Goal: Task Accomplishment & Management: Use online tool/utility

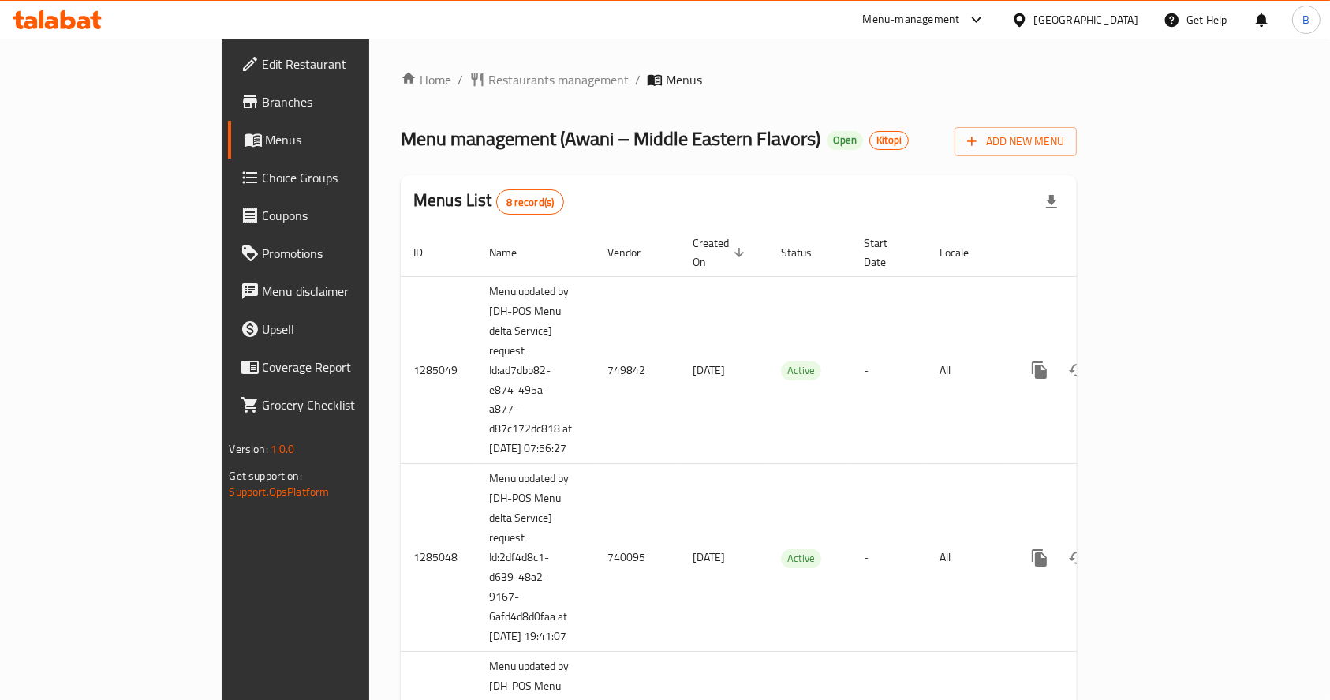
scroll to position [584, 0]
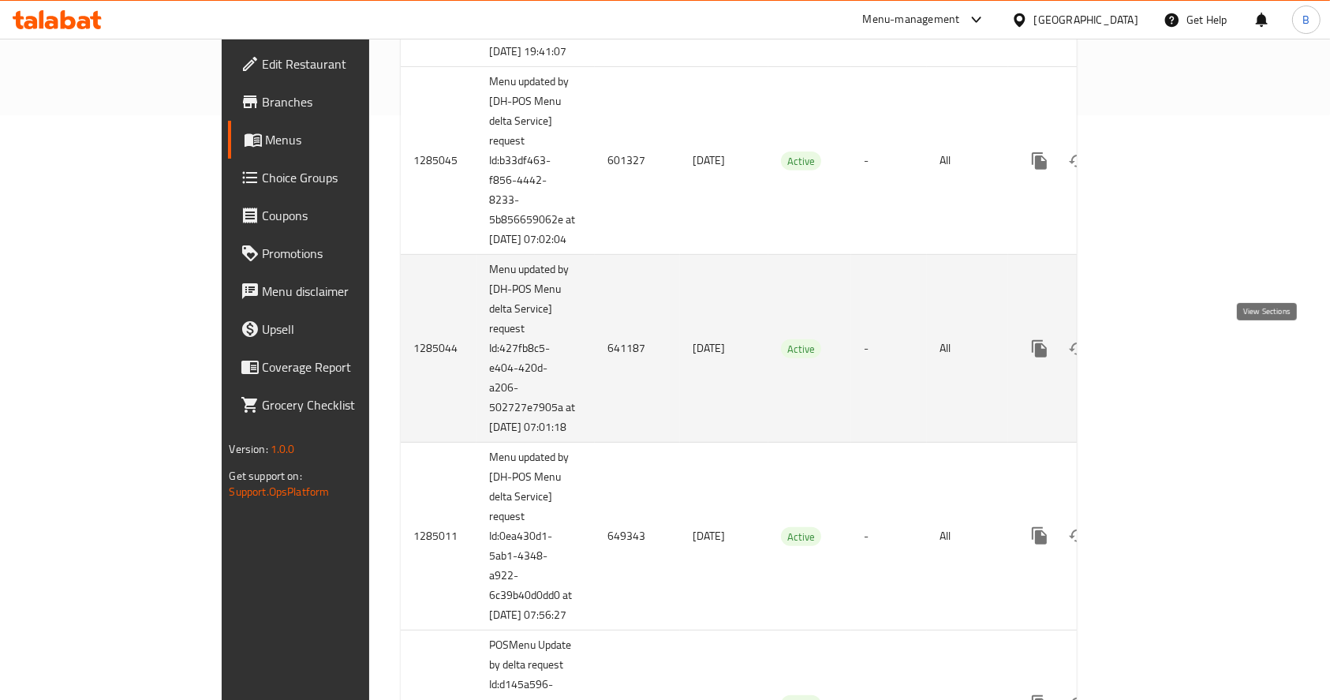
click at [1162, 340] on icon "enhanced table" at bounding box center [1153, 348] width 19 height 19
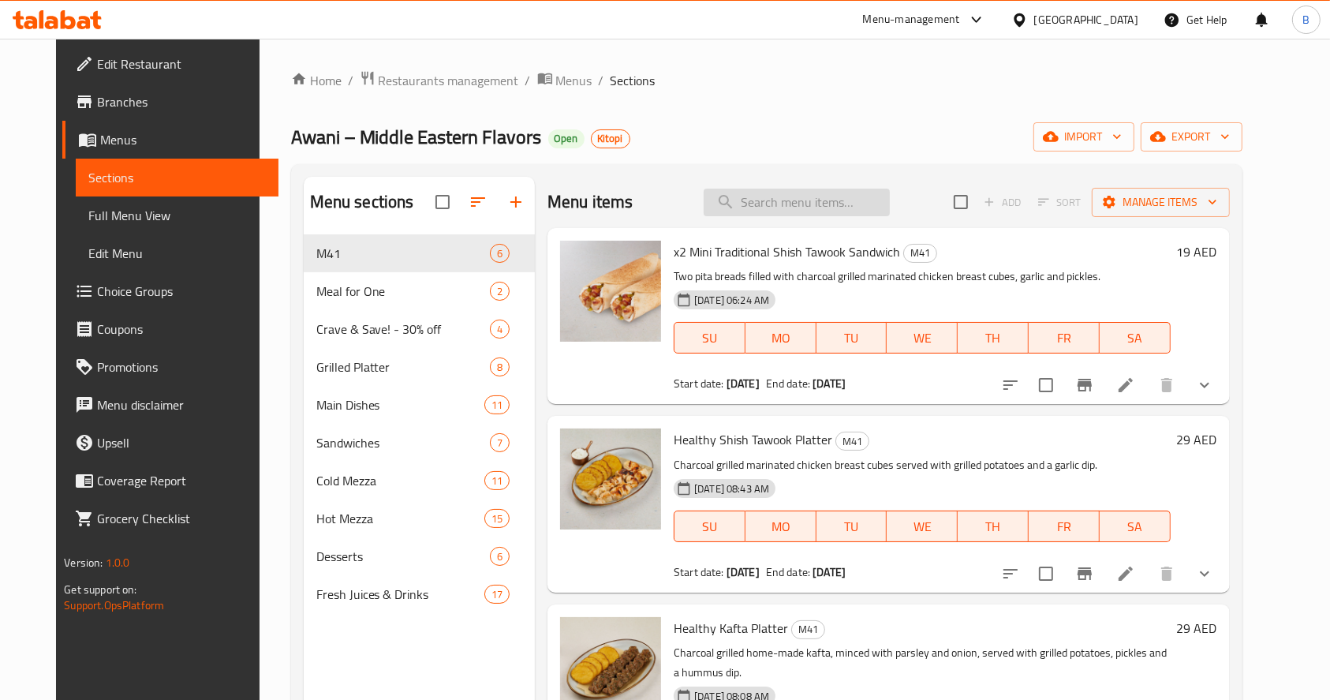
click at [783, 199] on input "search" at bounding box center [796, 202] width 186 height 28
paste input "Sandwich Meal for 2"
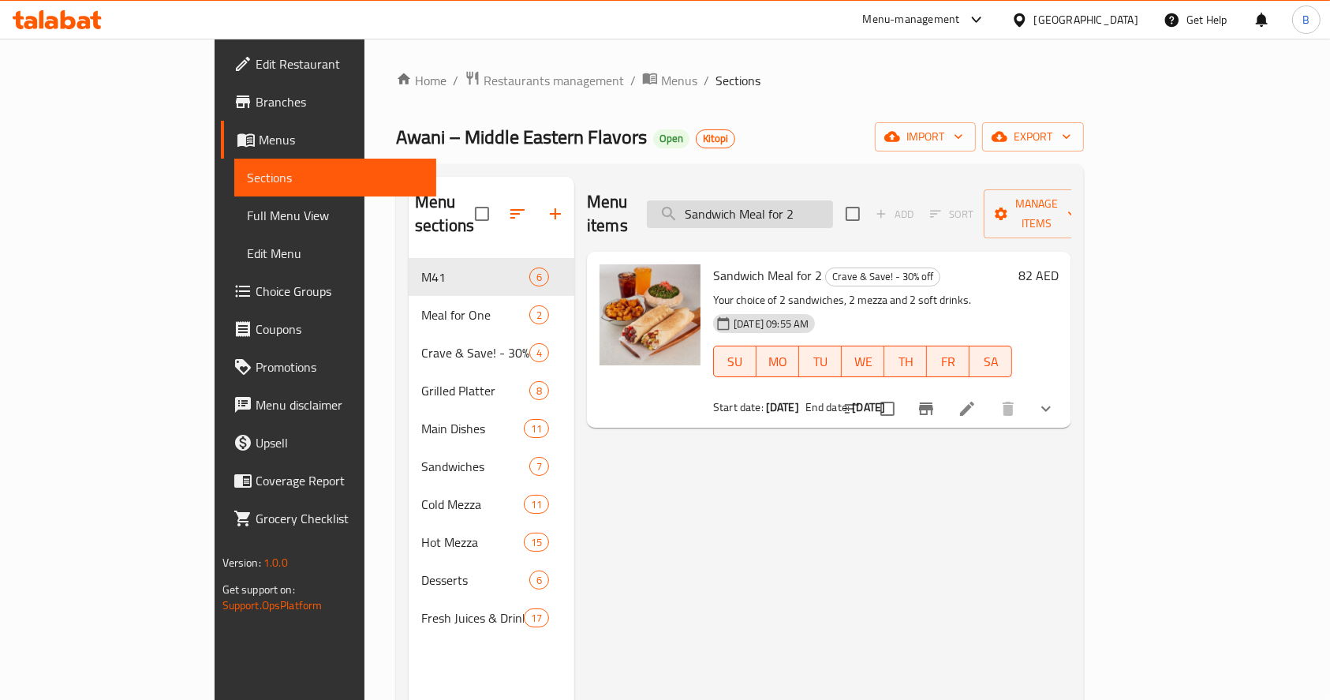
click at [782, 207] on input "Sandwich Meal for 2" at bounding box center [740, 214] width 186 height 28
paste input "Main Dish Meal"
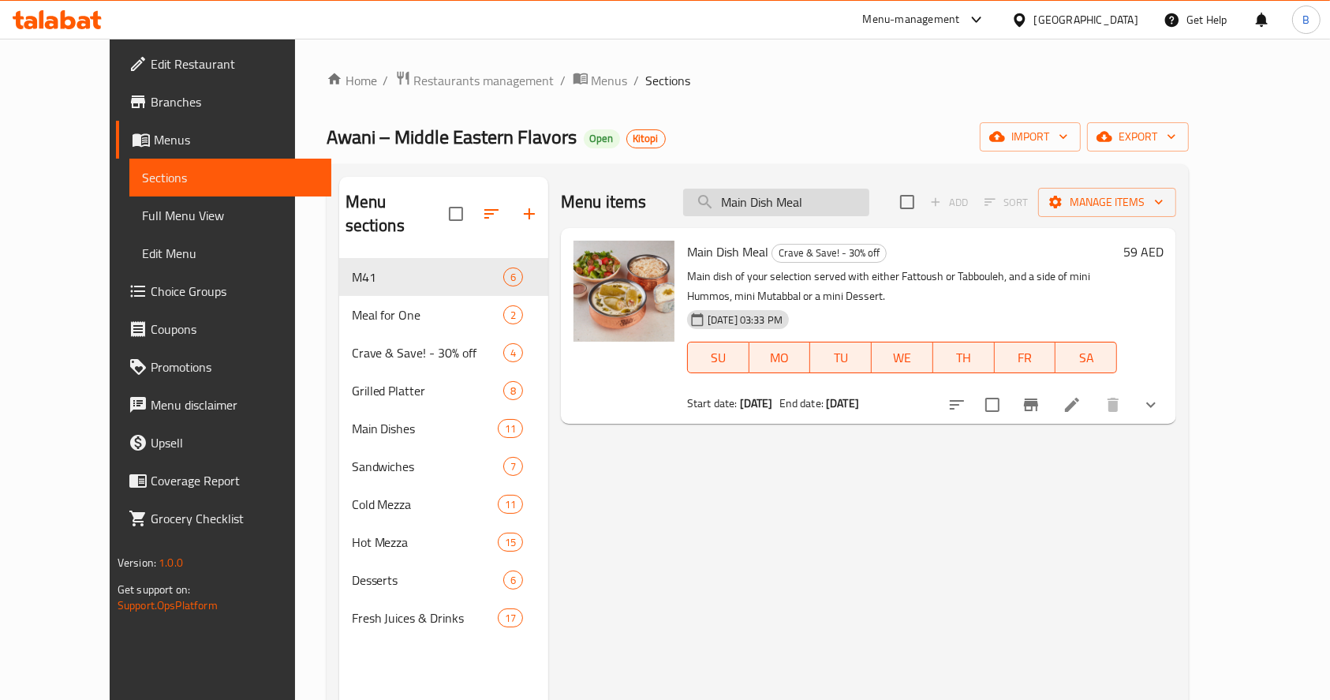
click at [830, 197] on input "Main Dish Meal" at bounding box center [776, 202] width 186 height 28
type input "Main Dish Meal"
click at [1070, 501] on div "Menu items Main Dish Meal Add Sort Manage items Main Dish Meal Crave & Save! - …" at bounding box center [862, 527] width 628 height 700
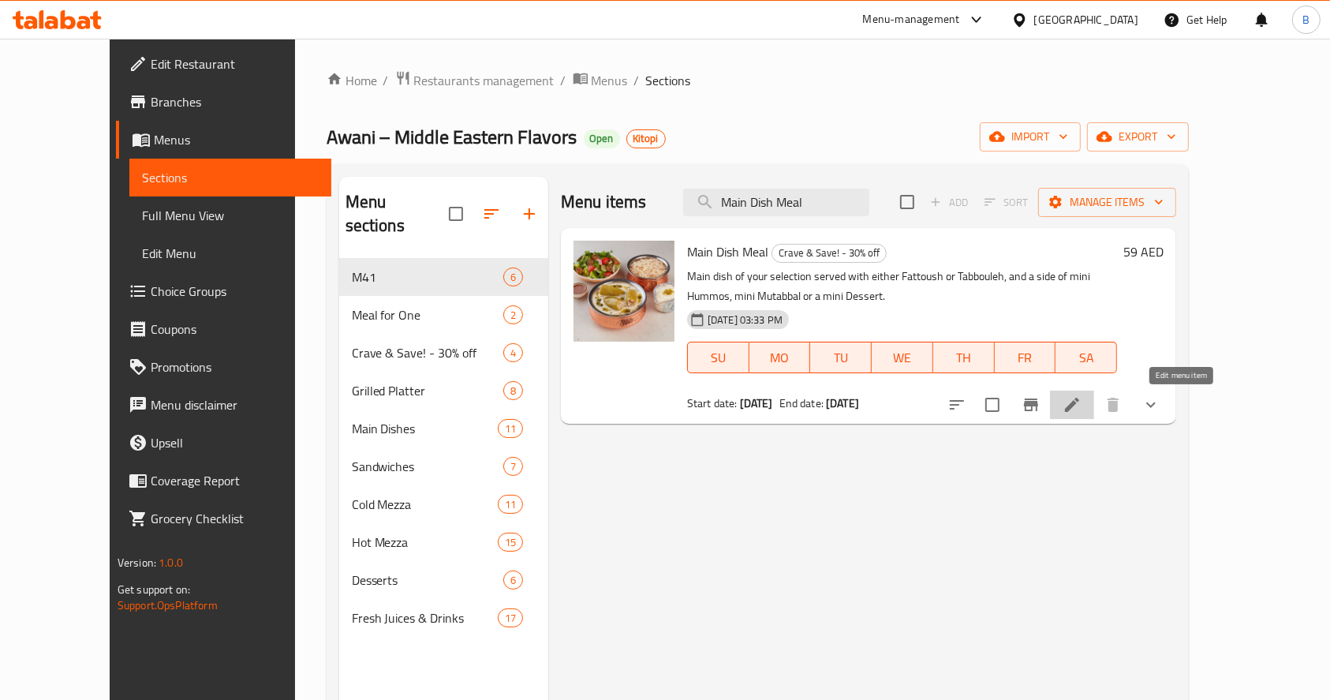
click at [1081, 407] on icon at bounding box center [1071, 404] width 19 height 19
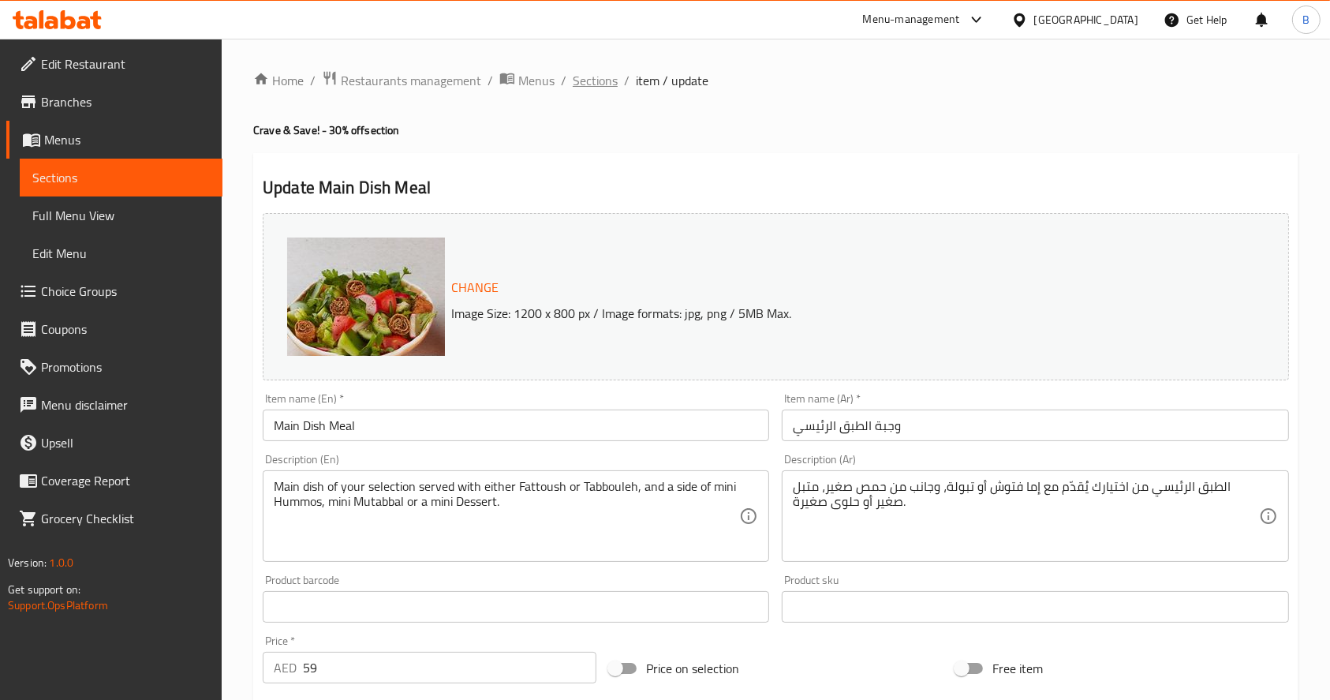
click at [606, 84] on span "Sections" at bounding box center [595, 80] width 45 height 19
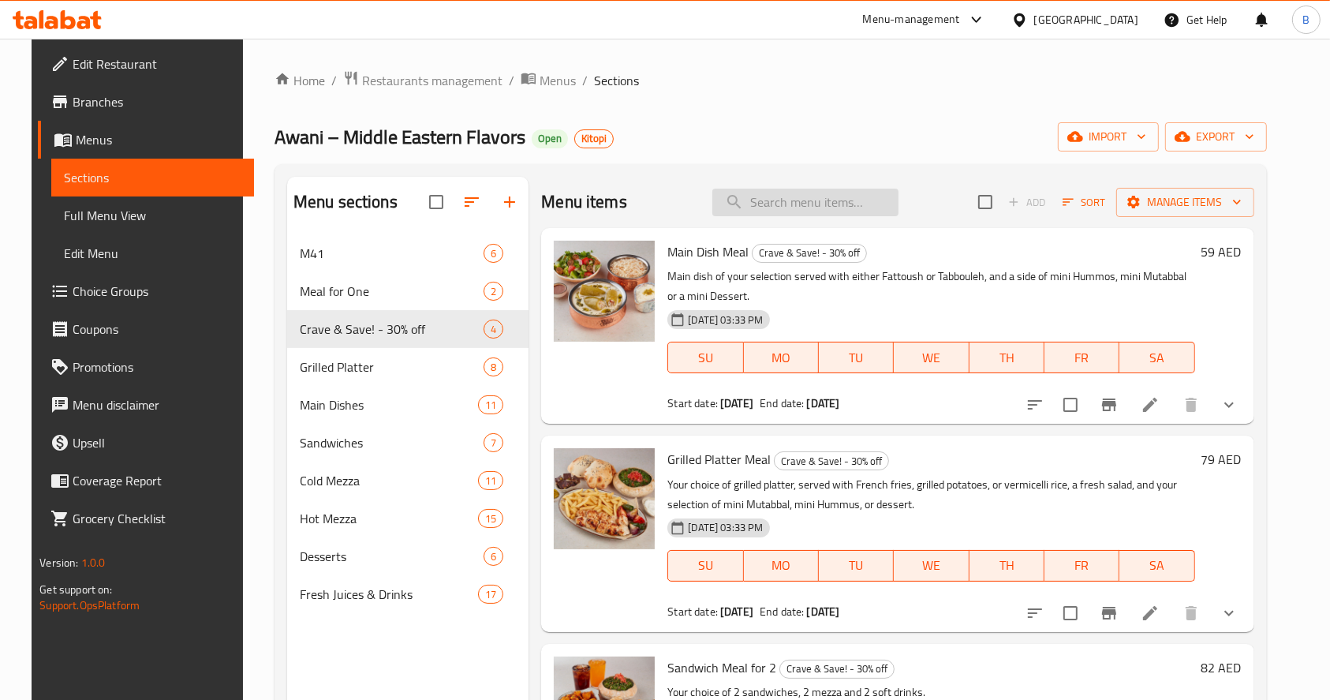
click at [866, 198] on input "search" at bounding box center [805, 202] width 186 height 28
paste input "Meal for 2"
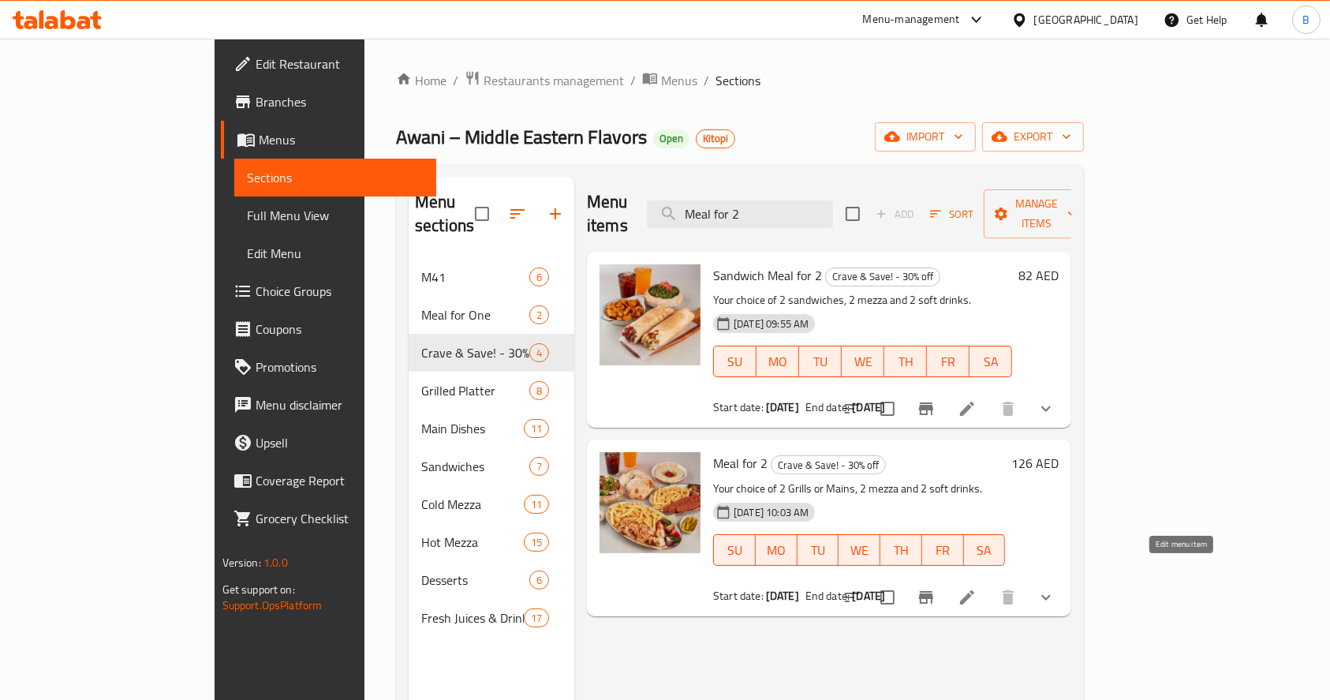
type input "Meal for 2"
click at [976, 588] on icon at bounding box center [966, 597] width 19 height 19
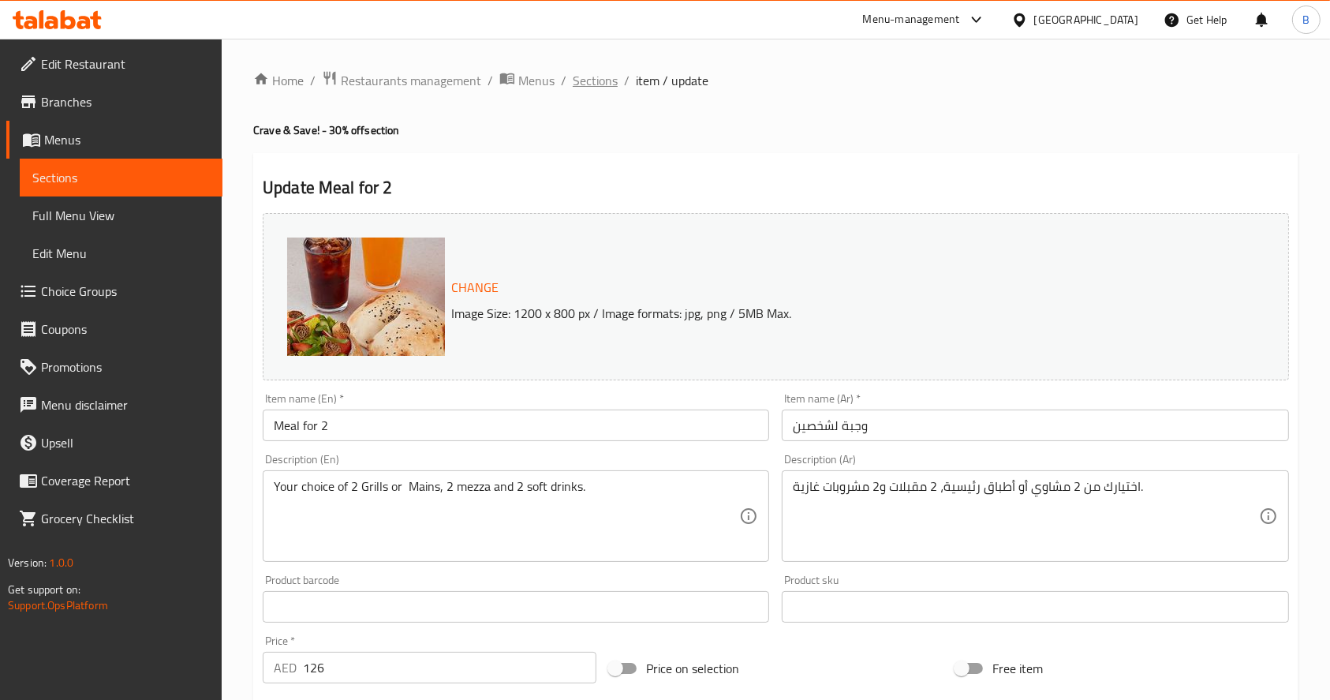
click at [595, 80] on span "Sections" at bounding box center [595, 80] width 45 height 19
